Goal: Information Seeking & Learning: Find specific page/section

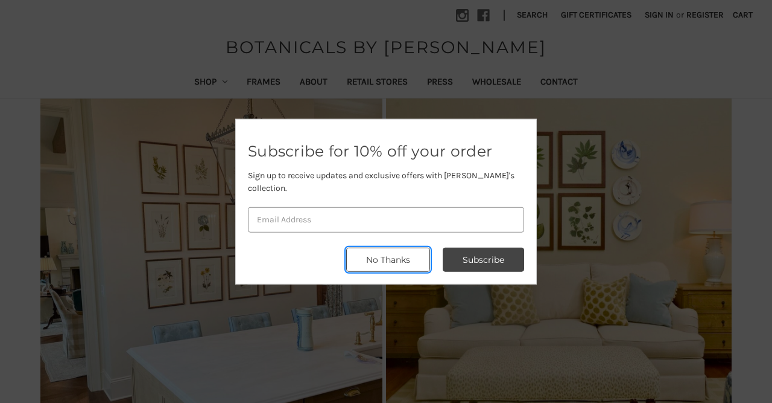
click at [419, 254] on button "No Thanks" at bounding box center [388, 259] width 84 height 24
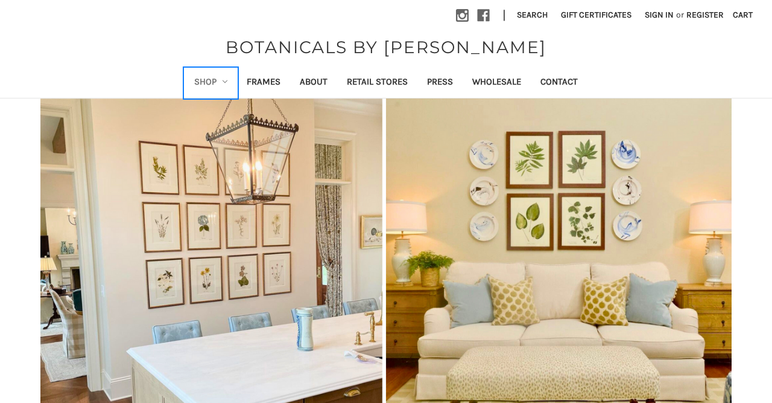
click at [197, 80] on link "Shop" at bounding box center [211, 83] width 53 height 30
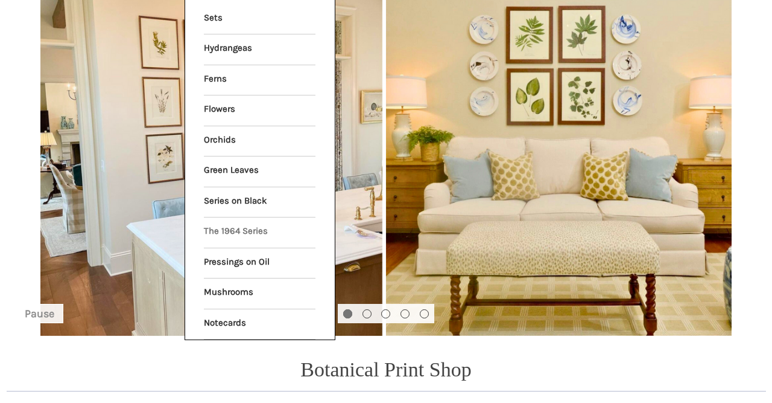
scroll to position [126, 0]
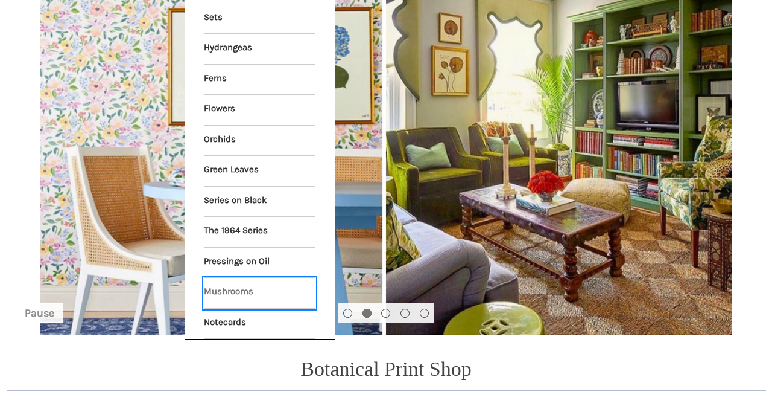
click at [235, 287] on link "Mushrooms" at bounding box center [260, 293] width 112 height 30
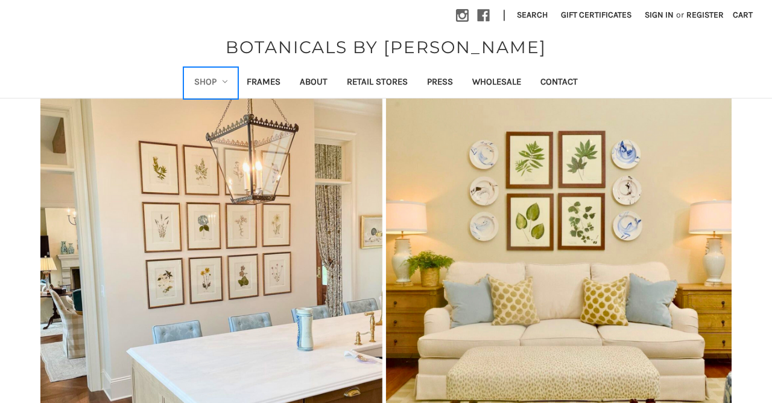
click at [214, 78] on link "Shop" at bounding box center [211, 83] width 53 height 30
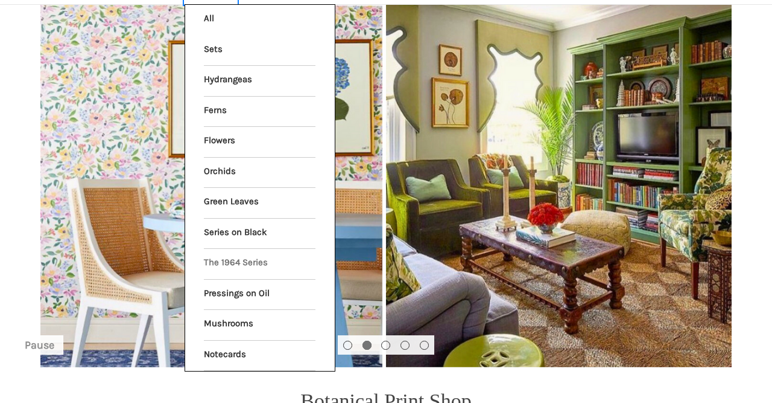
scroll to position [126, 0]
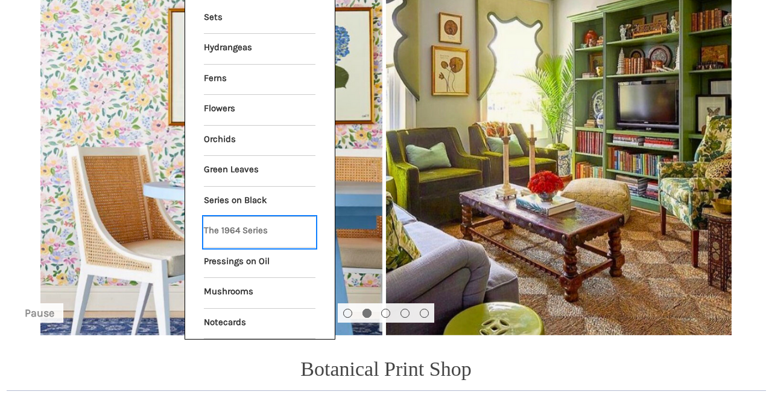
click at [231, 230] on link "The 1964 Series" at bounding box center [260, 232] width 112 height 30
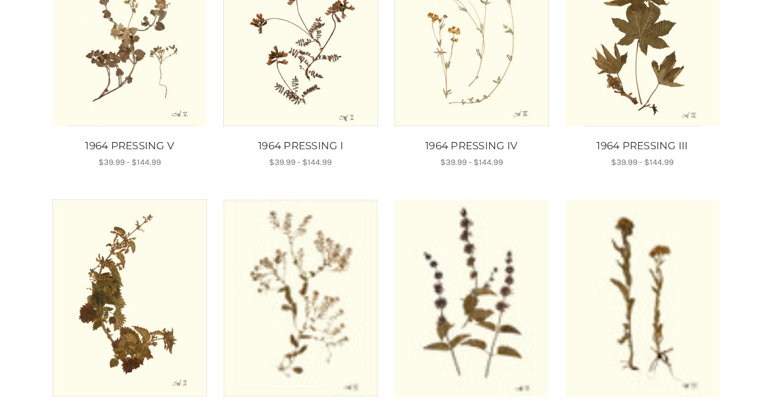
scroll to position [63, 0]
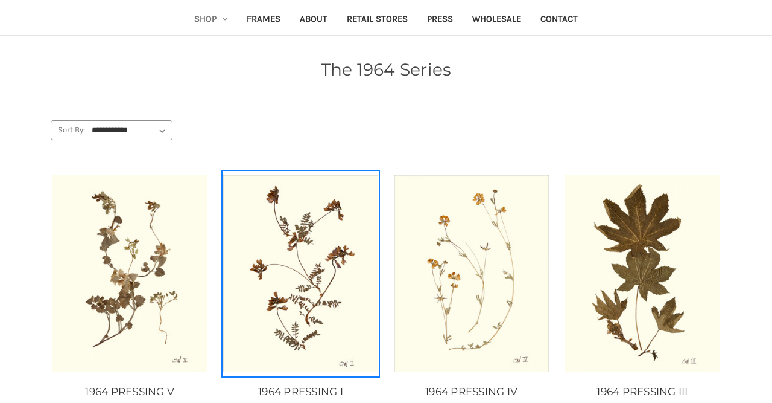
click at [305, 214] on img "1964 PRESSING I, Price range from $39.99 to $144.99\a\a" at bounding box center [300, 273] width 154 height 197
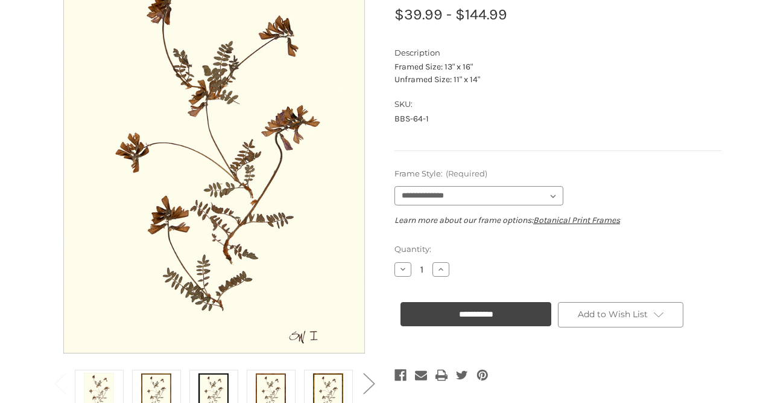
scroll to position [188, 0]
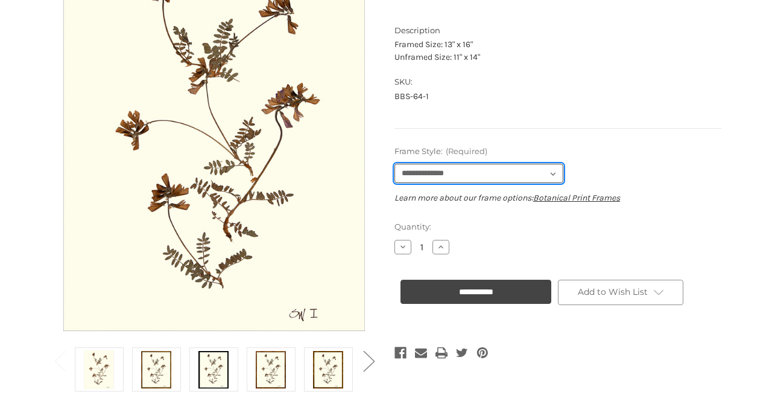
click at [395, 164] on select "**********" at bounding box center [479, 173] width 169 height 19
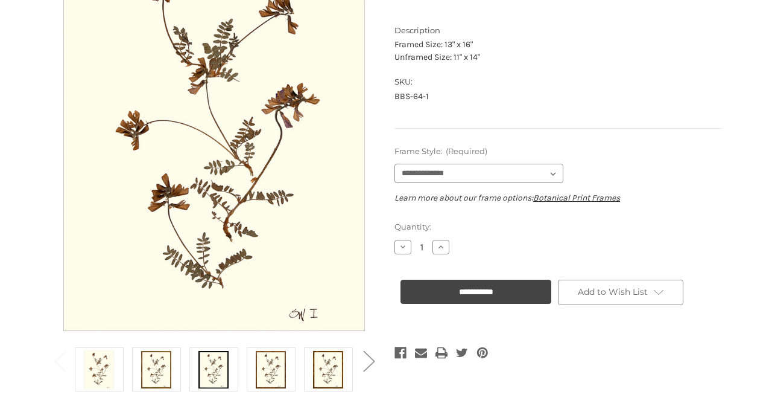
drag, startPoint x: 486, startPoint y: 176, endPoint x: 615, endPoint y: 133, distance: 135.9
click at [641, 130] on section "1964 PRESSING I MSRP: Was: Now: $39.99 - $144.99 (You save ) Description Framed…" at bounding box center [558, 42] width 344 height 205
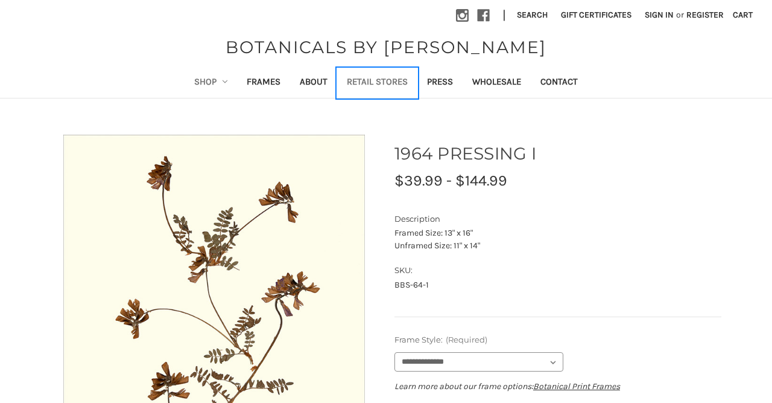
click at [351, 79] on link "Retail Stores" at bounding box center [377, 83] width 80 height 30
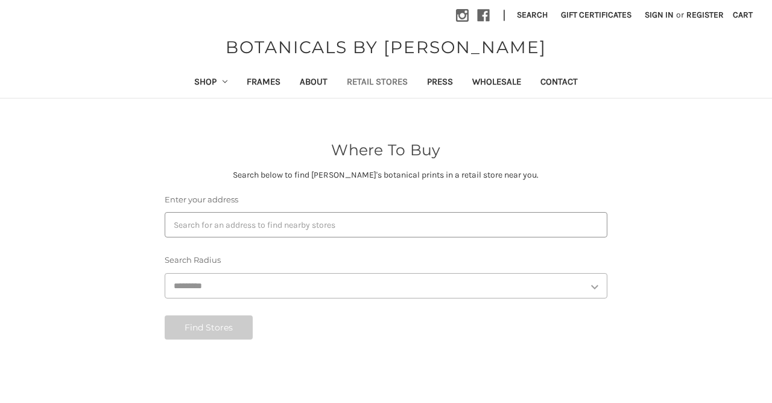
select select "***"
